Goal: Information Seeking & Learning: Learn about a topic

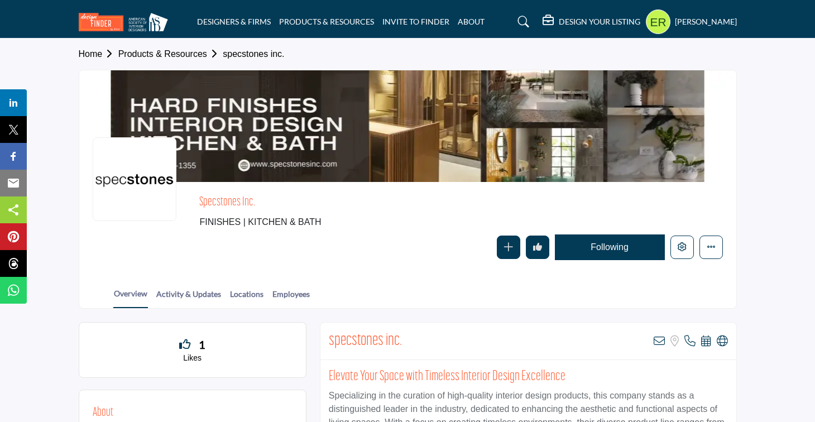
click at [402, 273] on div "specstones inc. FINISHES | KITCHEN & BATH Follow Following Message Recommend Ad…" at bounding box center [407, 228] width 657 height 92
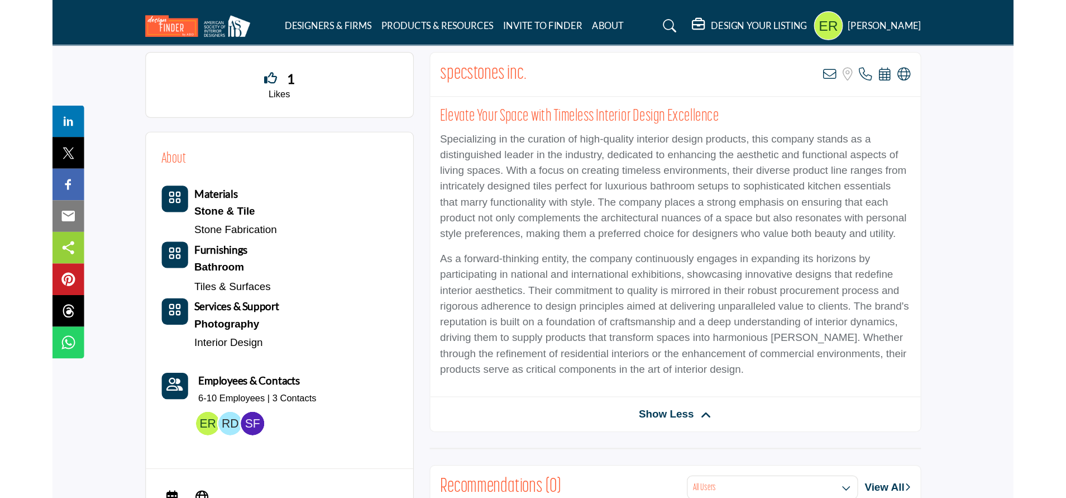
scroll to position [279, 0]
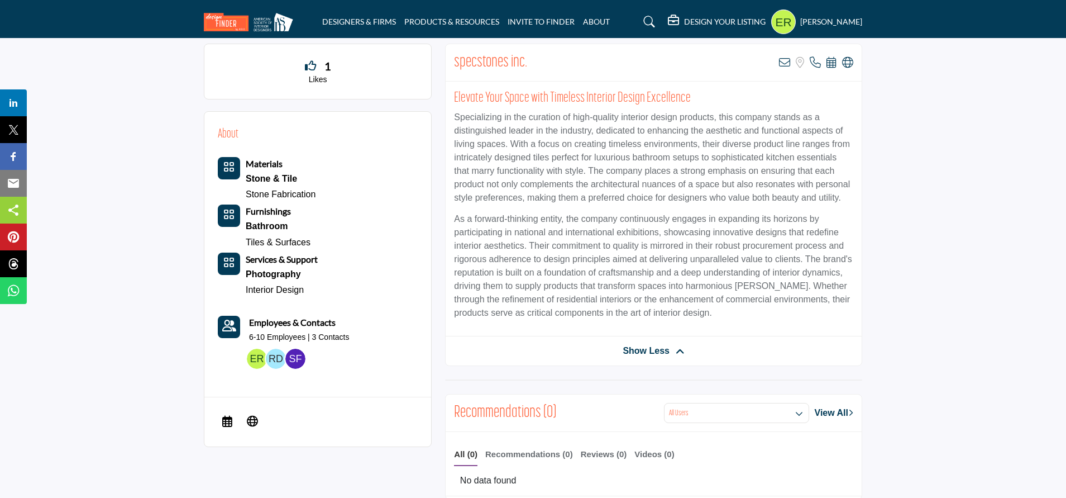
drag, startPoint x: 938, startPoint y: 333, endPoint x: 932, endPoint y: 335, distance: 6.4
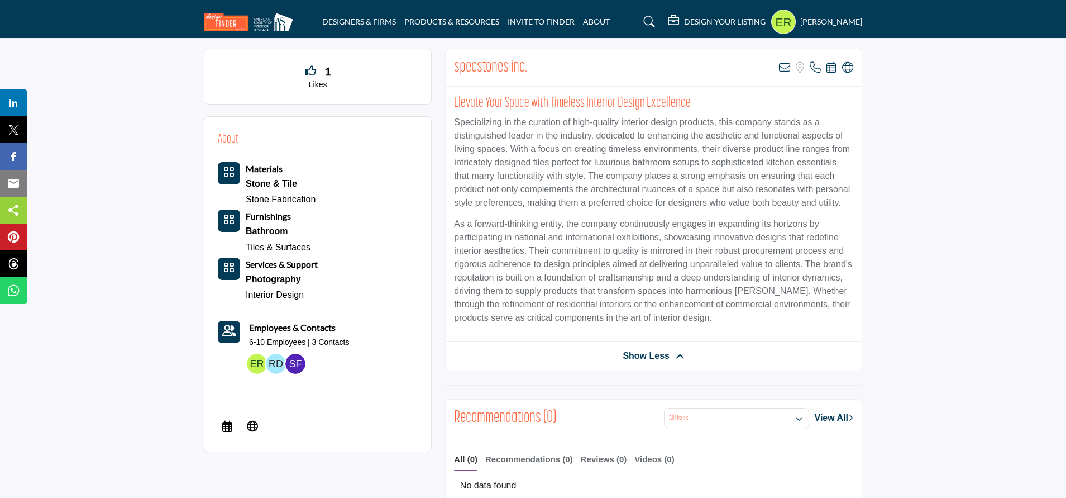
scroll to position [273, 0]
drag, startPoint x: 741, startPoint y: 316, endPoint x: 734, endPoint y: 316, distance: 6.7
click at [741, 316] on p "As a forward-thinking entity, the company continuously engages in expanding its…" at bounding box center [653, 271] width 399 height 107
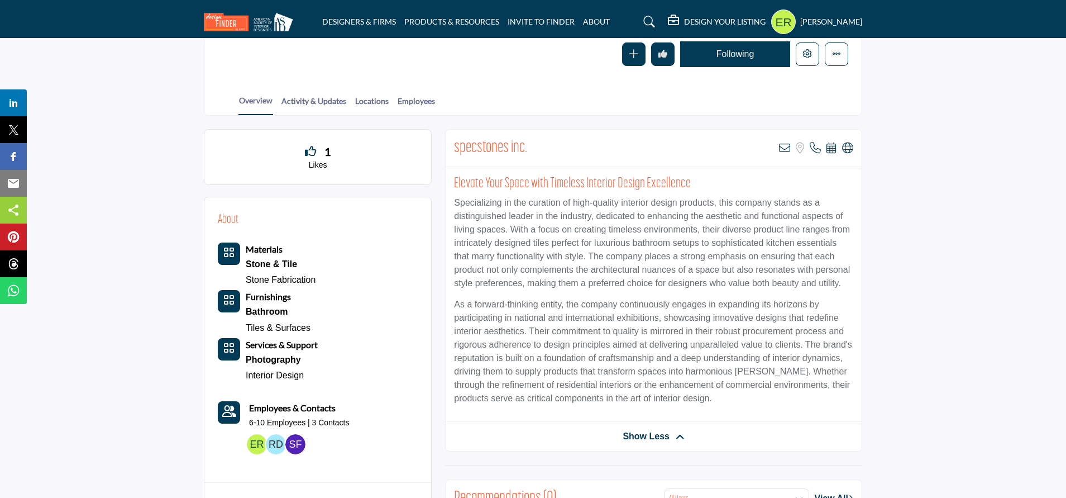
scroll to position [0, 0]
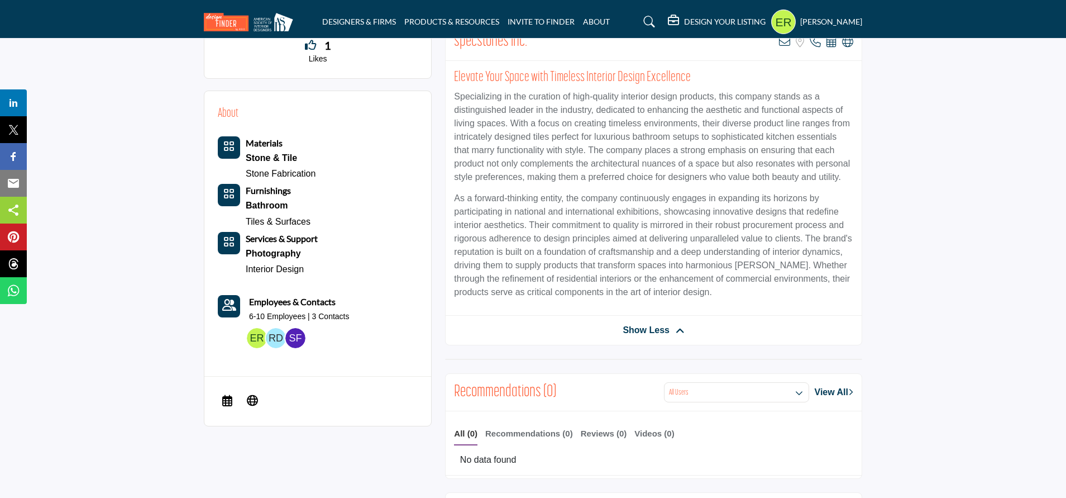
scroll to position [328, 0]
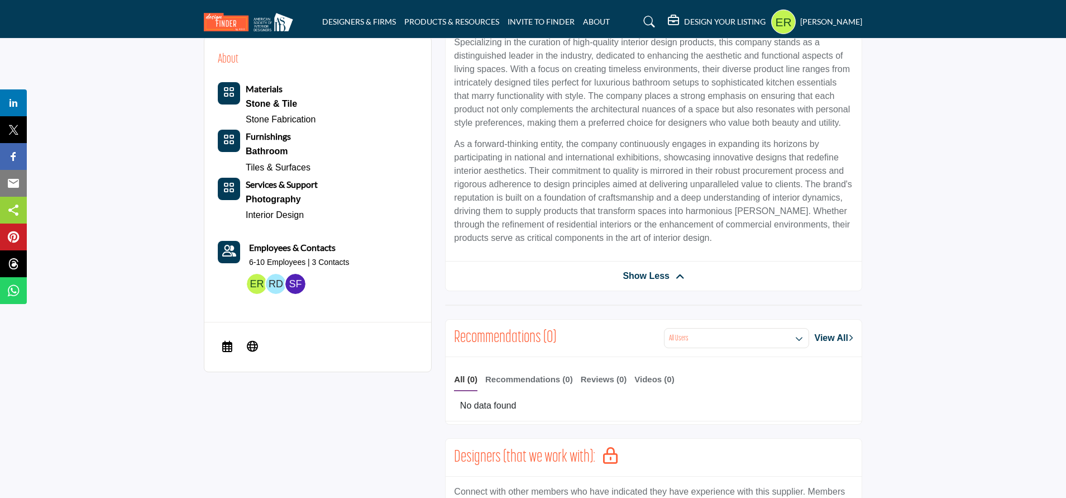
click at [815, 299] on section "1 Likes About Materials" at bounding box center [533, 474] width 1066 height 1038
click at [815, 303] on section "1 Likes About Materials" at bounding box center [533, 475] width 1066 height 1038
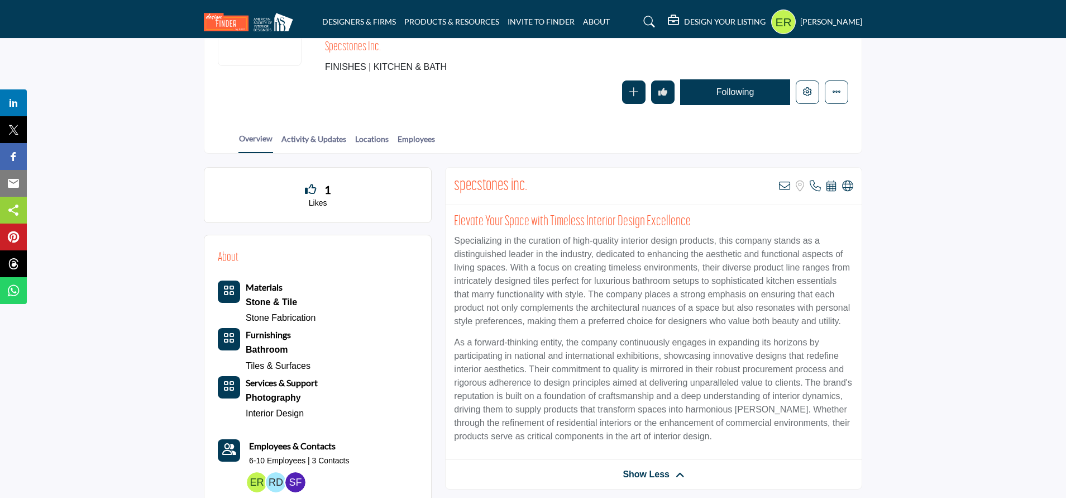
scroll to position [157, 0]
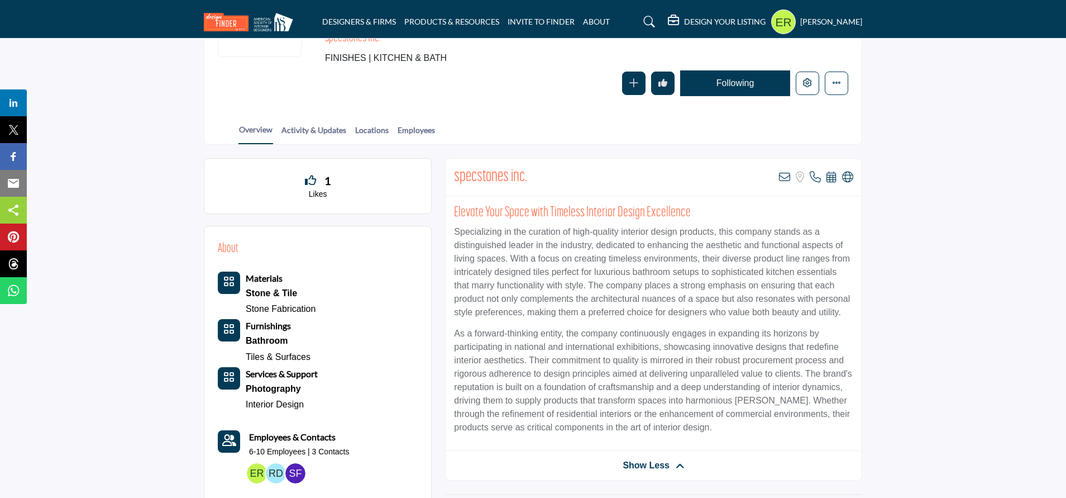
scroll to position [168, 0]
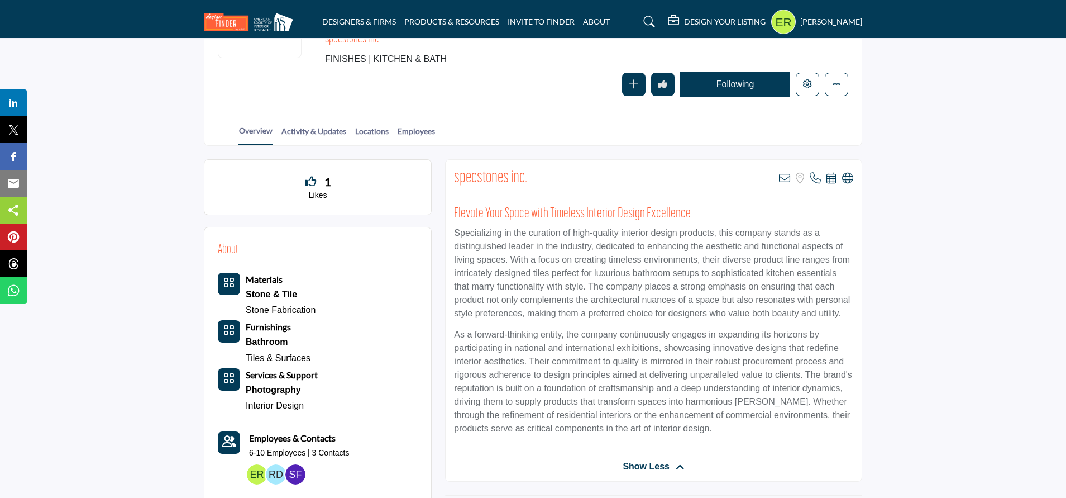
scroll to position [162, 0]
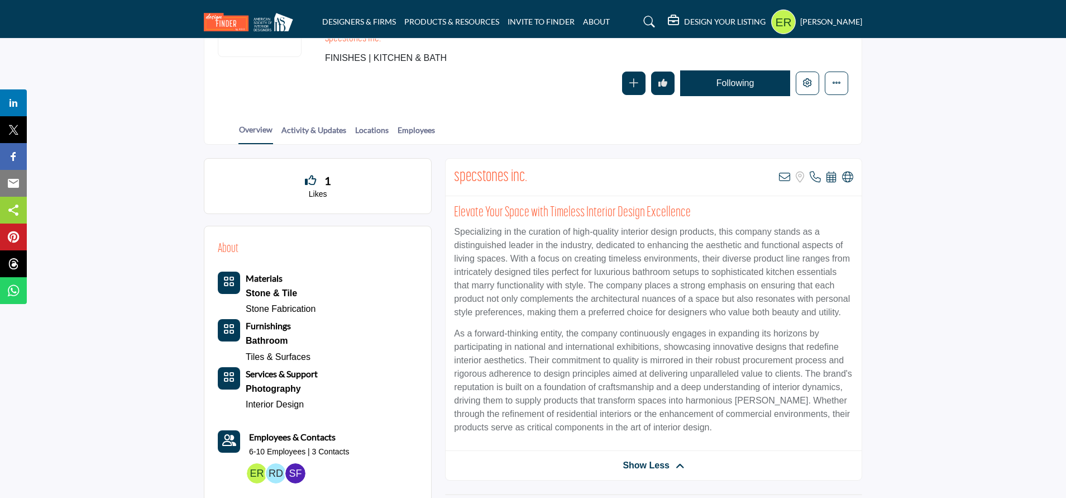
scroll to position [160, 0]
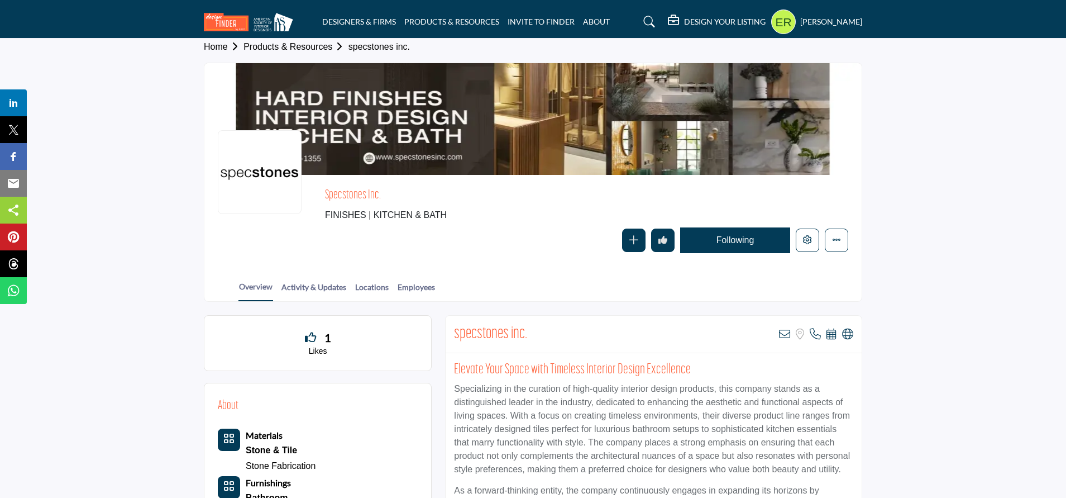
scroll to position [0, 0]
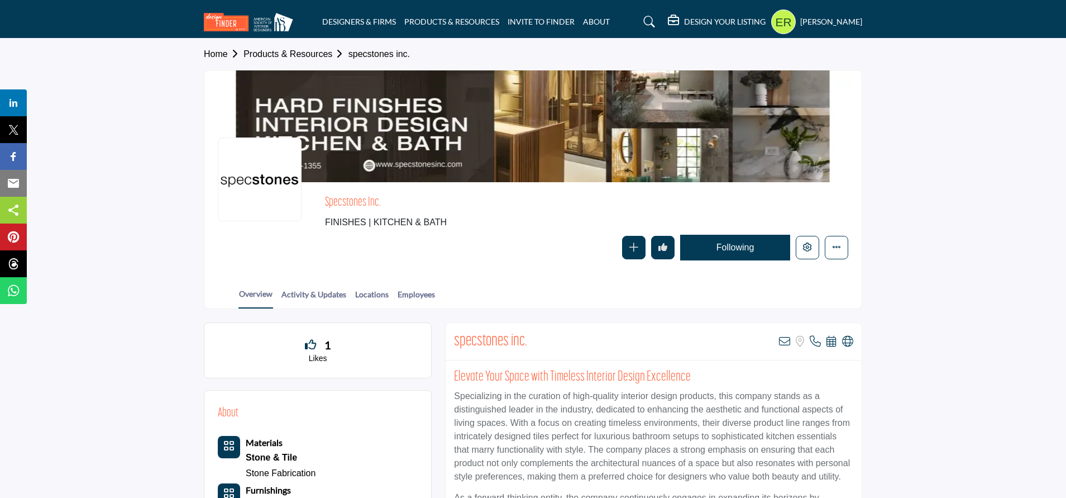
drag, startPoint x: 571, startPoint y: 123, endPoint x: 929, endPoint y: 149, distance: 358.9
click at [800, 131] on div at bounding box center [532, 126] width 657 height 112
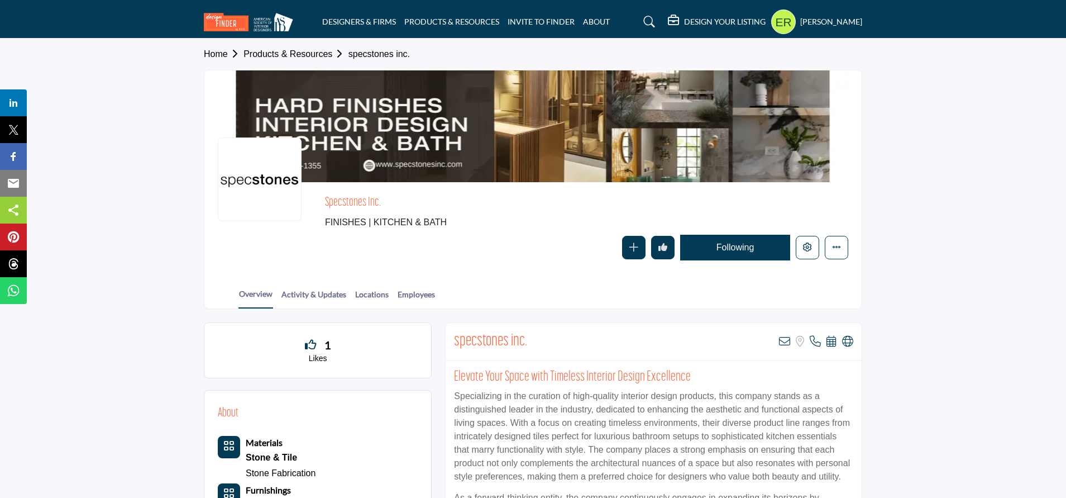
click at [815, 183] on section "Home Products & Resources specstones inc. specstones inc. FINISHES | KITCHEN & …" at bounding box center [533, 174] width 1066 height 270
click at [815, 191] on section "Home Products & Resources specstones inc. specstones inc. FINISHES | KITCHEN & …" at bounding box center [533, 174] width 1066 height 270
click at [815, 257] on section "Home Products & Resources specstones inc. specstones inc. FINISHES | KITCHEN & …" at bounding box center [533, 174] width 1066 height 270
drag, startPoint x: 502, startPoint y: 257, endPoint x: 909, endPoint y: 223, distance: 408.0
click at [815, 215] on section "Home Products & Resources specstones inc. specstones inc. FINISHES | KITCHEN & …" at bounding box center [533, 174] width 1066 height 270
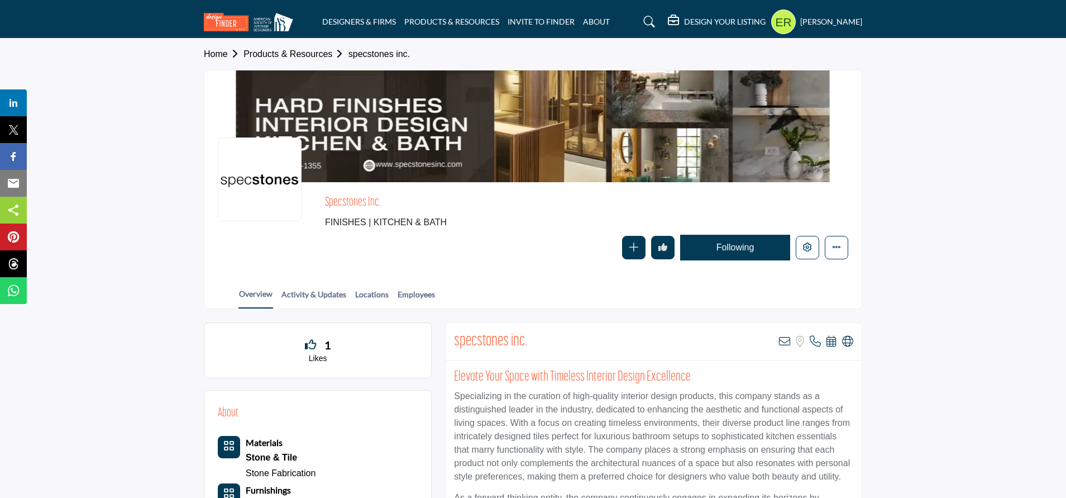
click at [815, 247] on section "Home Products & Resources specstones inc. specstones inc. FINISHES | KITCHEN & …" at bounding box center [533, 174] width 1066 height 270
click at [815, 246] on section "Home Products & Resources specstones inc. specstones inc. FINISHES | KITCHEN & …" at bounding box center [533, 174] width 1066 height 270
drag, startPoint x: 939, startPoint y: 247, endPoint x: 960, endPoint y: 247, distance: 20.7
click at [815, 247] on section "Home Products & Resources specstones inc. specstones inc. FINISHES | KITCHEN & …" at bounding box center [533, 174] width 1066 height 270
click at [815, 245] on section "Home Products & Resources specstones inc. specstones inc. FINISHES | KITCHEN & …" at bounding box center [533, 174] width 1066 height 270
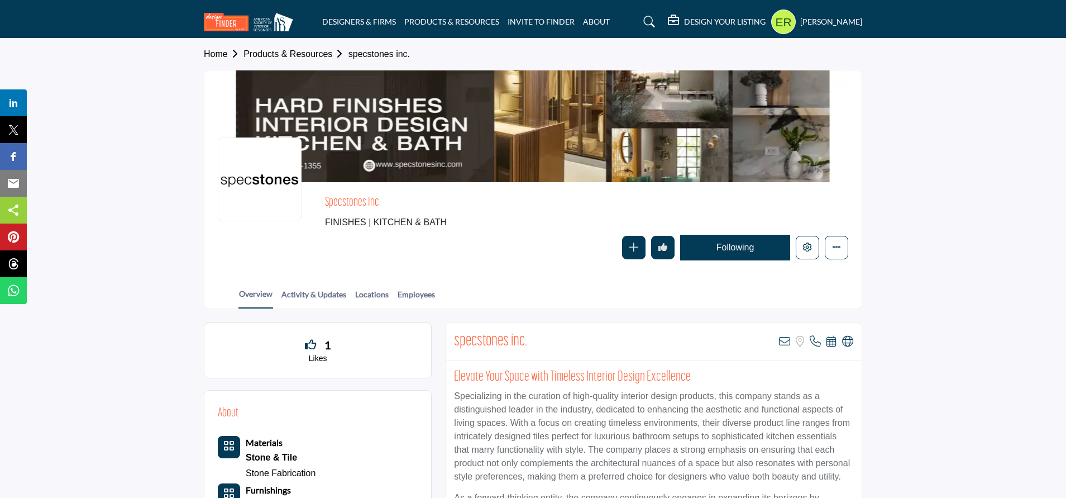
drag, startPoint x: 989, startPoint y: 237, endPoint x: 981, endPoint y: 244, distance: 10.3
click at [815, 237] on section "Home Products & Resources specstones inc. specstones inc. FINISHES | KITCHEN & …" at bounding box center [533, 174] width 1066 height 270
click at [815, 249] on section "Home Products & Resources specstones inc. specstones inc. FINISHES | KITCHEN & …" at bounding box center [533, 174] width 1066 height 270
click at [815, 247] on section "Home Products & Resources specstones inc. specstones inc. FINISHES | KITCHEN & …" at bounding box center [533, 174] width 1066 height 270
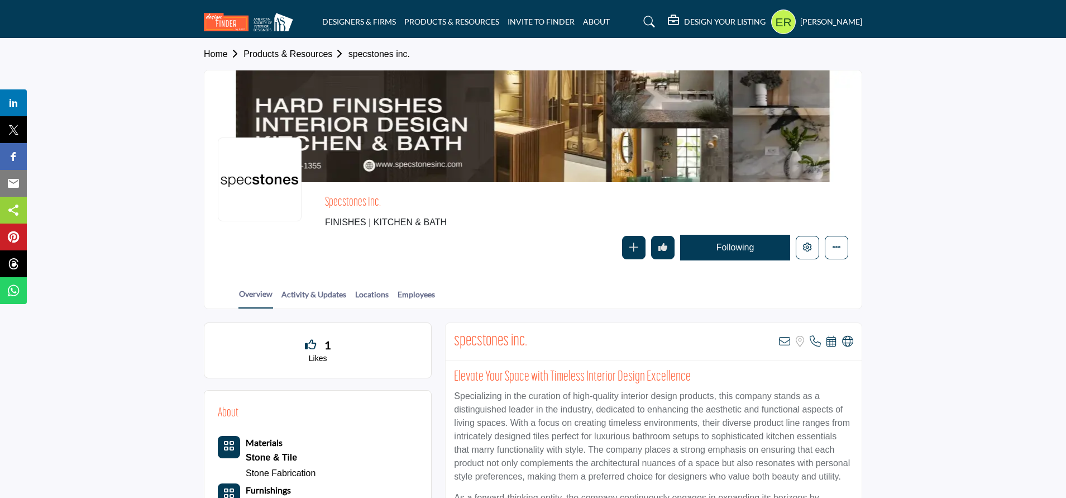
click at [815, 248] on section "Home Products & Resources specstones inc. specstones inc. FINISHES | KITCHEN & …" at bounding box center [533, 174] width 1066 height 270
click at [153, 132] on section "Home Products & Resources specstones inc. specstones inc. FINISHES | KITCHEN & …" at bounding box center [533, 174] width 1066 height 270
click at [152, 132] on section "Home Products & Resources specstones inc. specstones inc. FINISHES | KITCHEN & …" at bounding box center [533, 174] width 1066 height 270
click at [149, 130] on section "Home Products & Resources specstones inc. specstones inc. FINISHES | KITCHEN & …" at bounding box center [533, 174] width 1066 height 270
click at [161, 71] on section "Home Products & Resources specstones inc. specstones inc. FINISHES | KITCHEN & …" at bounding box center [533, 174] width 1066 height 270
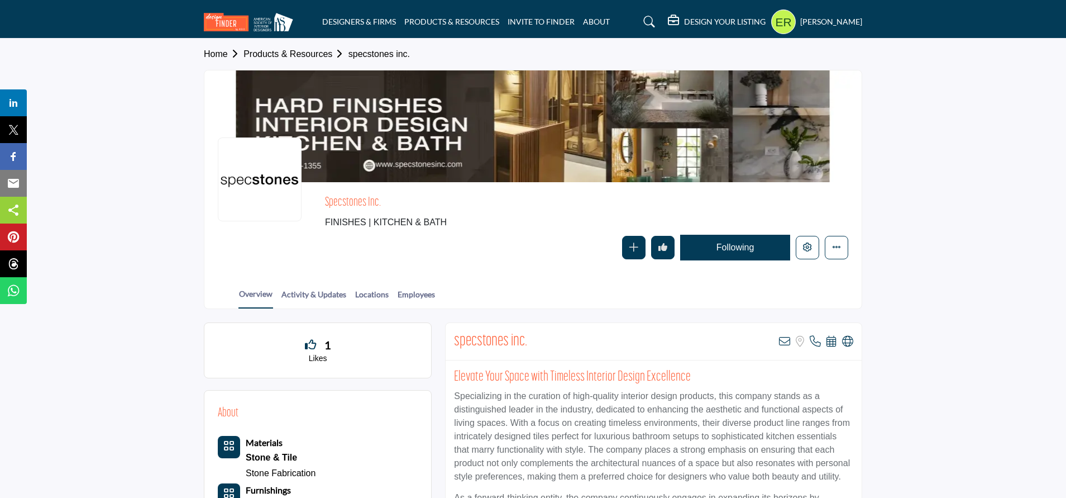
scroll to position [1, 0]
click at [170, 78] on section "Home Products & Resources specstones inc. specstones inc. FINISHES | KITCHEN & …" at bounding box center [533, 173] width 1066 height 270
